Goal: Task Accomplishment & Management: Manage account settings

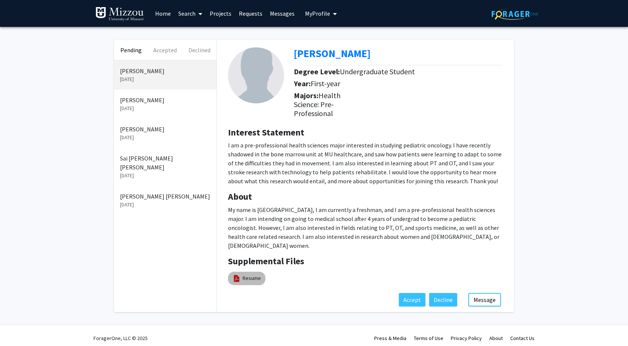
click at [251, 275] on link "Resume" at bounding box center [251, 279] width 18 height 8
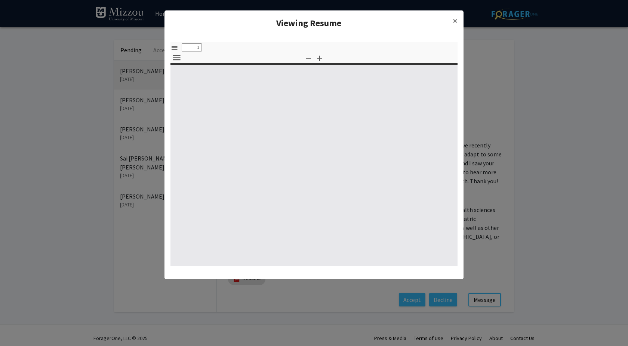
select select "custom"
type input "0"
select select "custom"
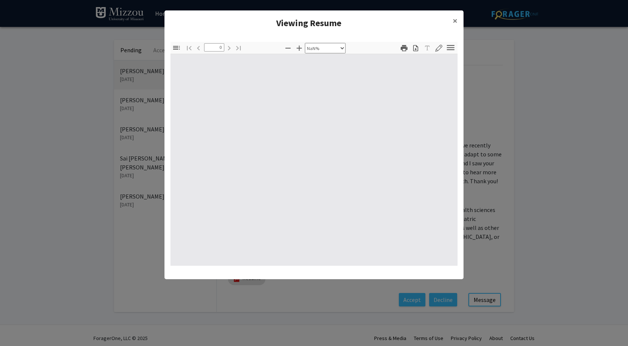
type input "1"
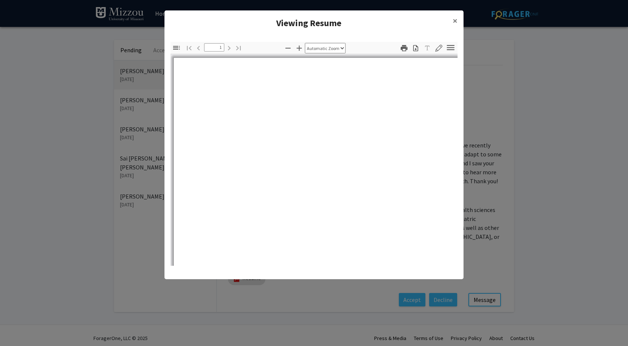
select select "auto"
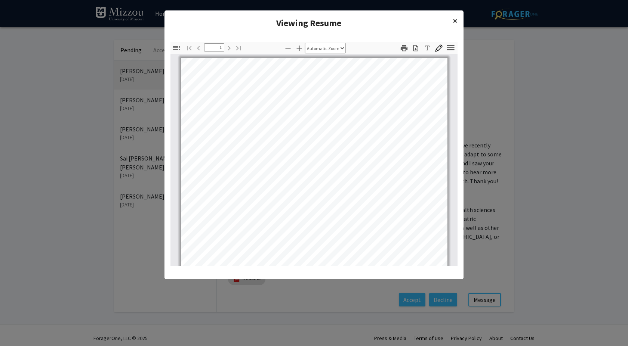
click at [454, 19] on span "×" at bounding box center [454, 21] width 5 height 12
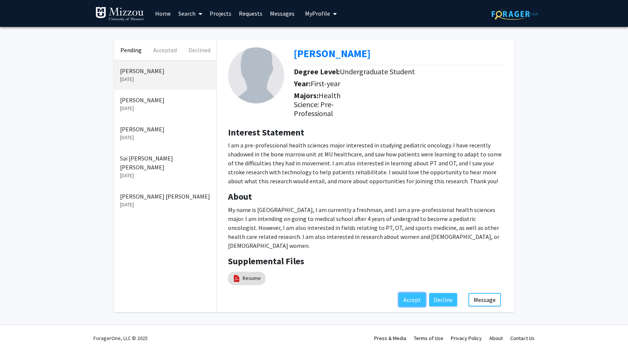
click at [416, 293] on button "Accept" at bounding box center [412, 299] width 27 height 13
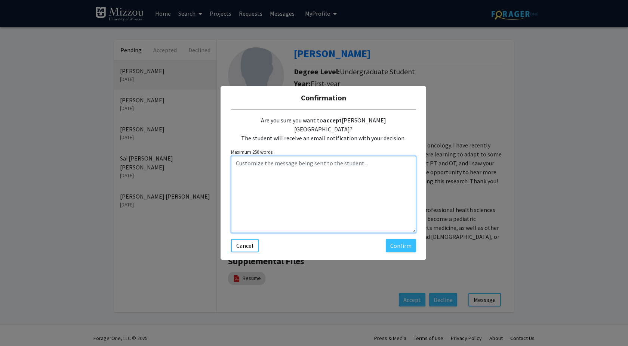
click at [321, 163] on textarea "Customize the message being sent to the student..." at bounding box center [323, 194] width 185 height 77
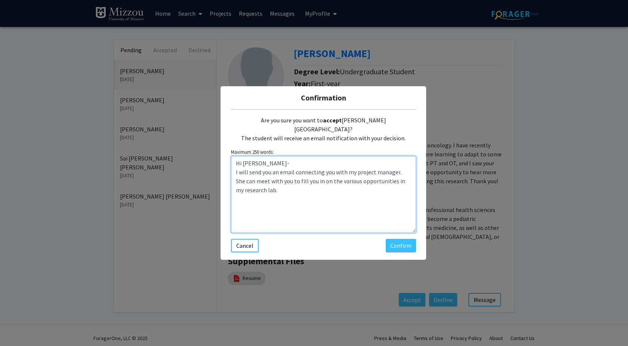
click at [232, 165] on textarea "Hi [PERSON_NAME]- I will send you an email connecting you with my project manag…" at bounding box center [323, 194] width 185 height 77
click at [350, 187] on textarea "Hi [PERSON_NAME]- Thanks for your interest! I will send you an email connecting…" at bounding box center [323, 194] width 185 height 77
type textarea "Hi [PERSON_NAME]- Thanks for your interest! I will send you an email connecting…"
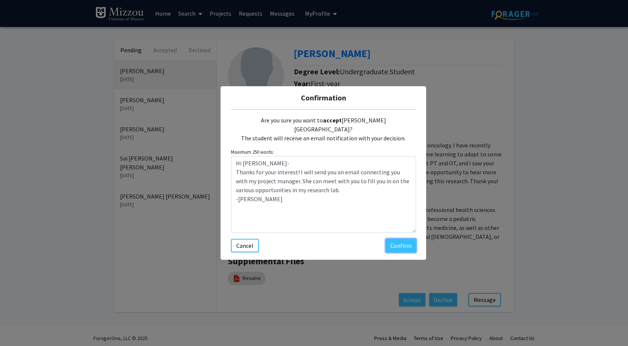
click at [400, 242] on button "Confirm" at bounding box center [401, 245] width 30 height 13
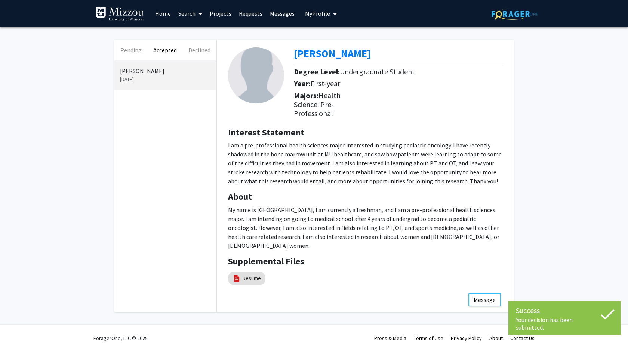
click at [138, 46] on button "Pending" at bounding box center [131, 50] width 34 height 20
